Goal: Information Seeking & Learning: Learn about a topic

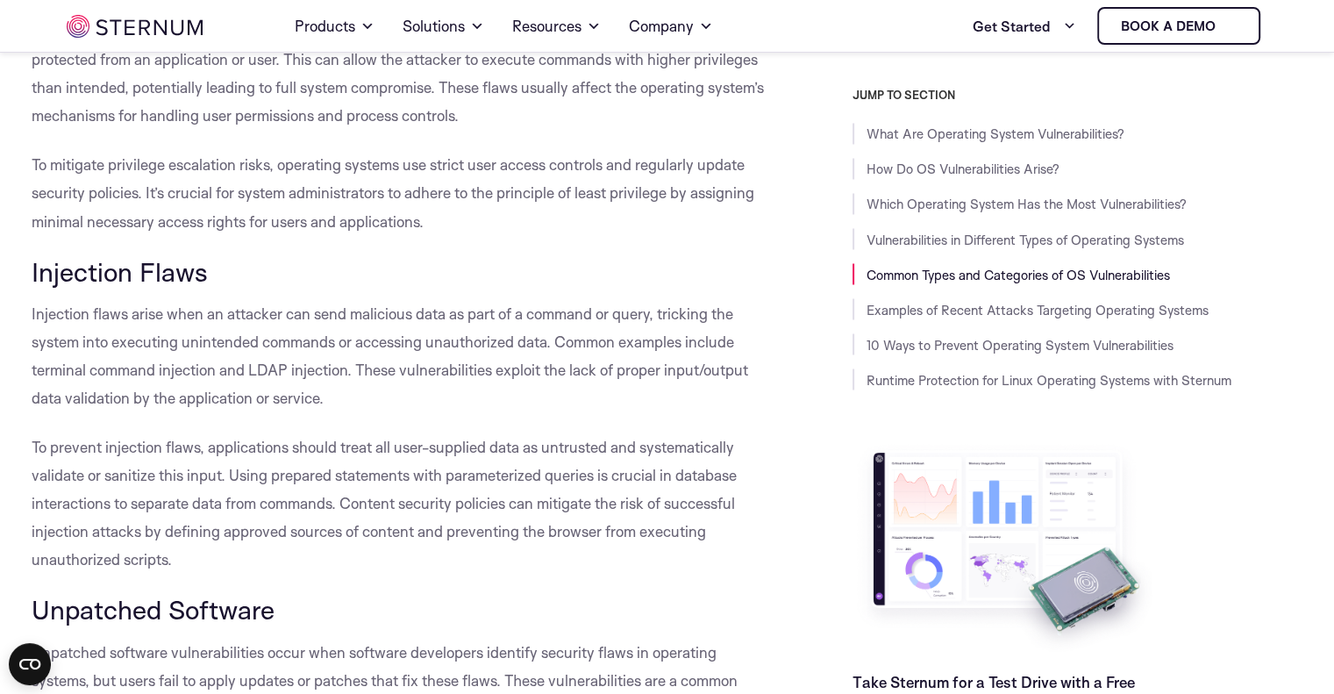
scroll to position [3060, 0]
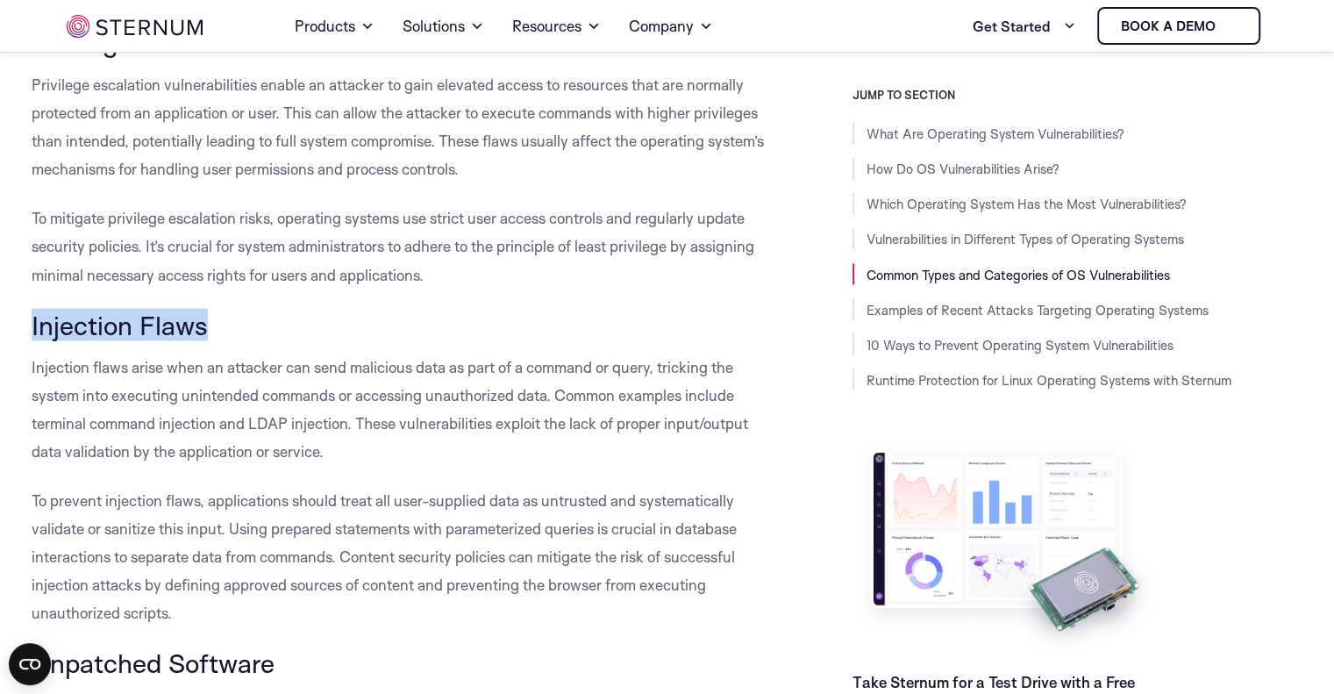
drag, startPoint x: 32, startPoint y: 281, endPoint x: 191, endPoint y: 283, distance: 159.6
click at [191, 308] on span "Injection Flaws" at bounding box center [120, 324] width 176 height 32
copy span "Injection Flaws"
click at [200, 353] on p "Injection flaws arise when an attacker can send malicious data as part of a com…" at bounding box center [403, 409] width 742 height 112
drag, startPoint x: 32, startPoint y: 321, endPoint x: 129, endPoint y: 325, distance: 96.6
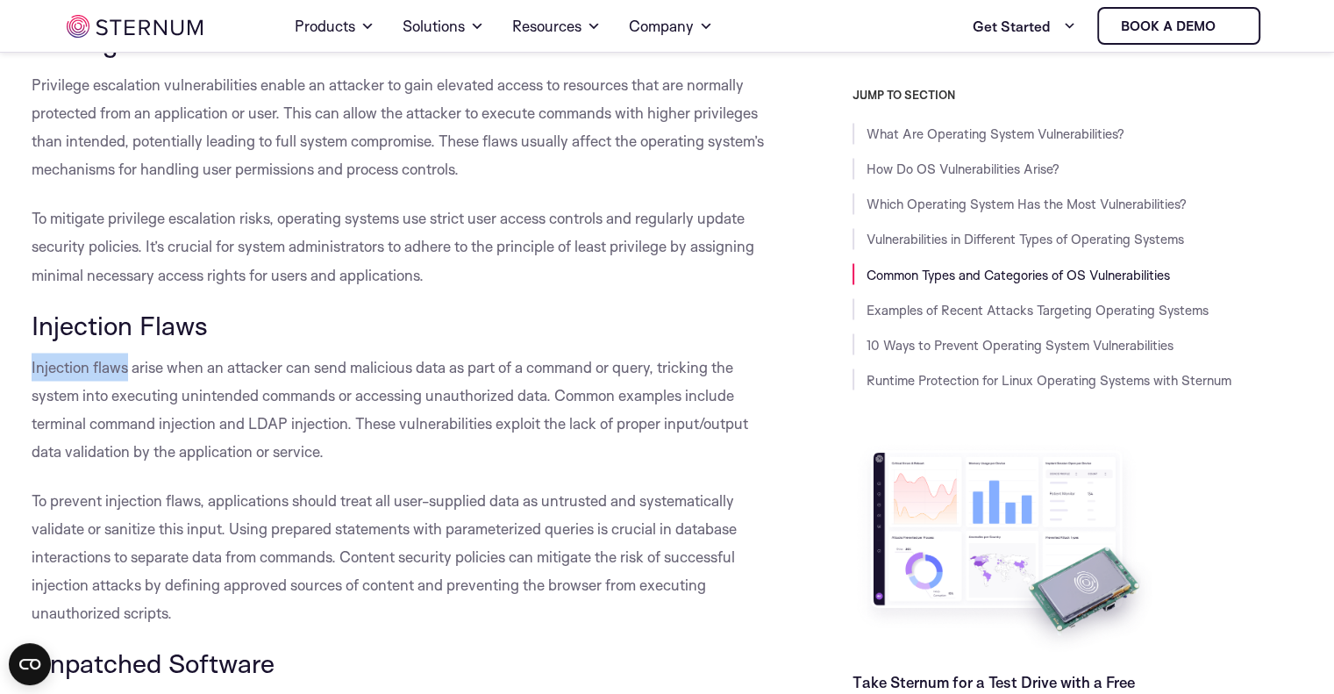
click at [129, 357] on span "Injection flaws arise when an attacker can send malicious data as part of a com…" at bounding box center [390, 408] width 716 height 103
copy span "Injection flaws"
click at [374, 310] on h3 "Injection Flaws" at bounding box center [403, 325] width 742 height 30
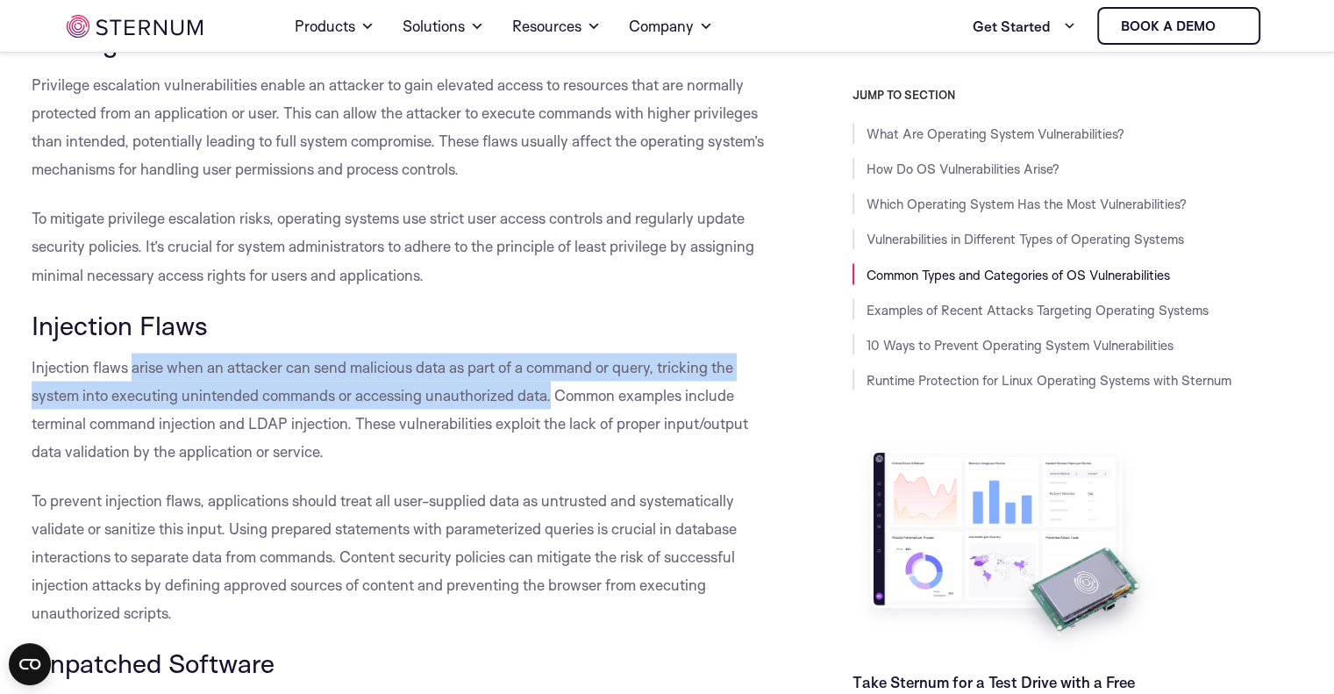
drag, startPoint x: 132, startPoint y: 322, endPoint x: 549, endPoint y: 349, distance: 417.4
click at [549, 357] on span "Injection flaws arise when an attacker can send malicious data as part of a com…" at bounding box center [390, 408] width 716 height 103
copy span "arise when an attacker can send malicious data as part of a command or query, t…"
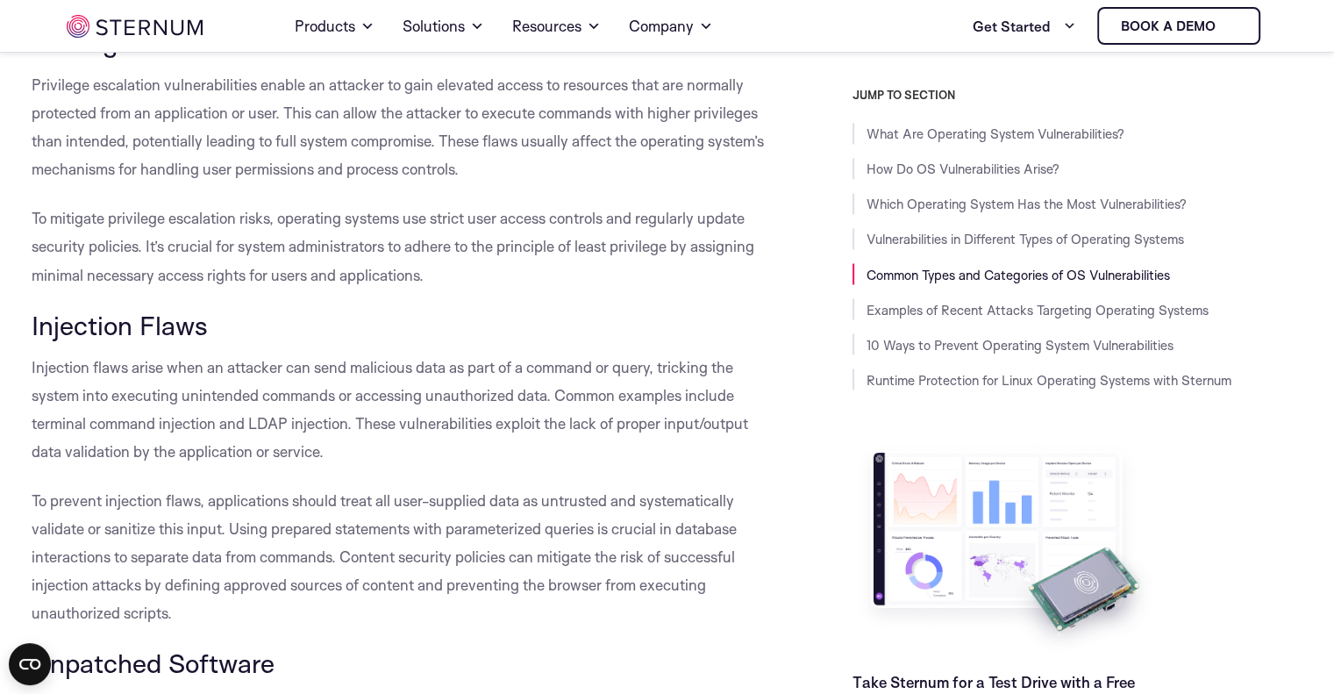
click at [529, 367] on p "Injection flaws arise when an attacker can send malicious data as part of a com…" at bounding box center [403, 409] width 742 height 112
